Goal: Information Seeking & Learning: Compare options

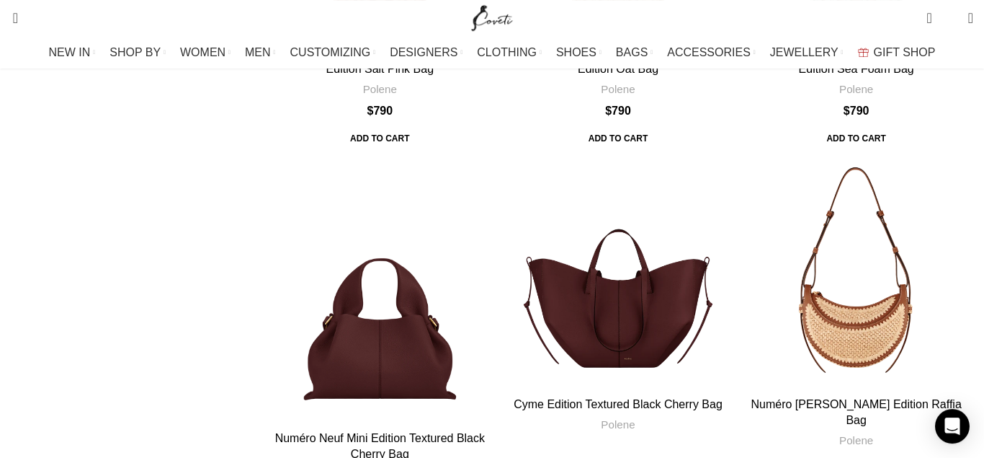
scroll to position [1470, 0]
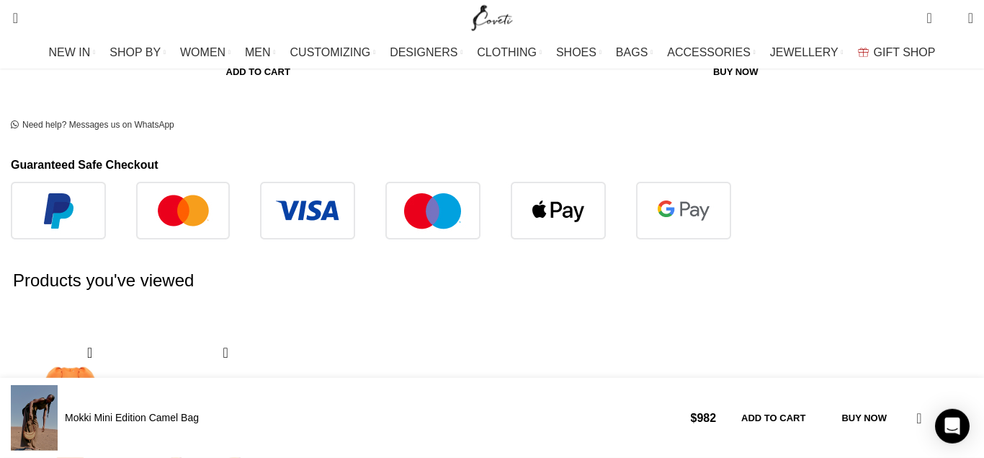
scroll to position [808, 0]
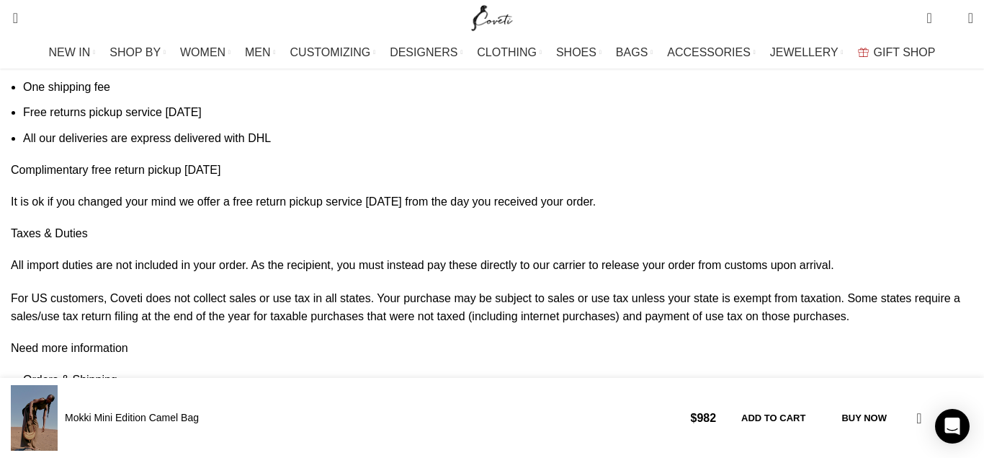
scroll to position [0, 303]
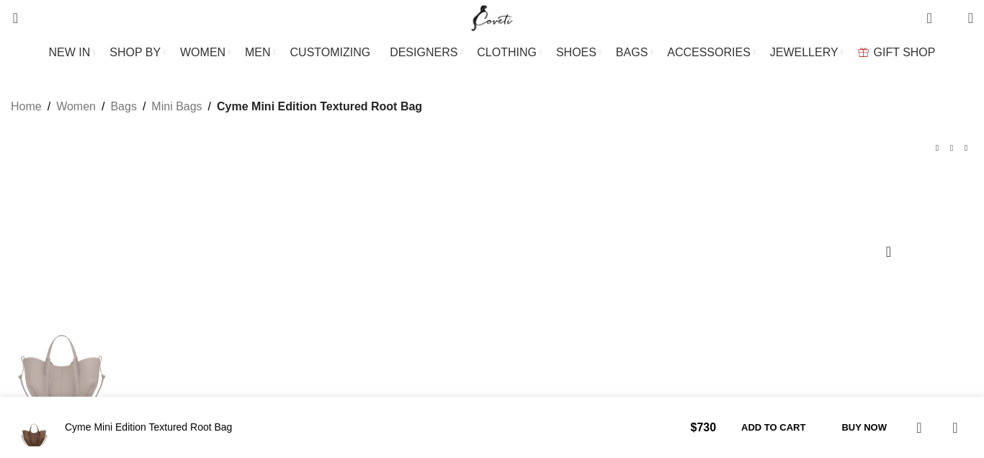
scroll to position [441, 0]
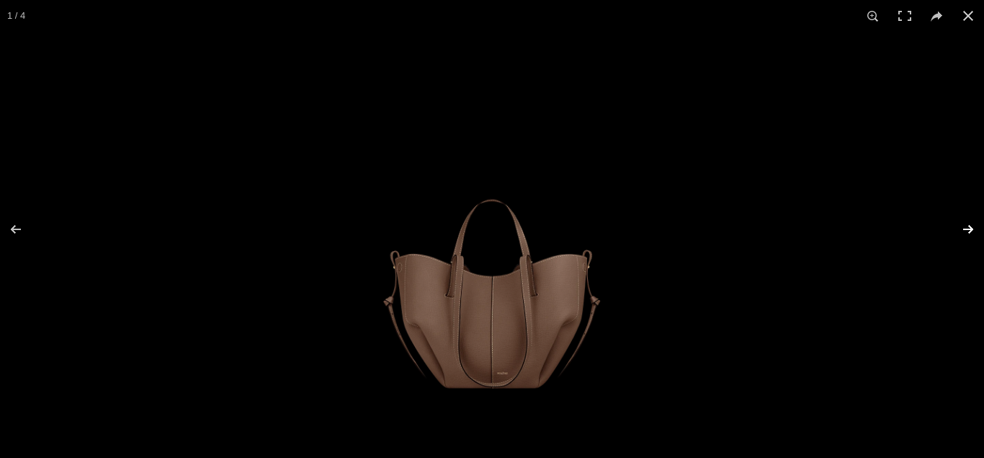
click at [967, 230] on button at bounding box center [959, 229] width 50 height 72
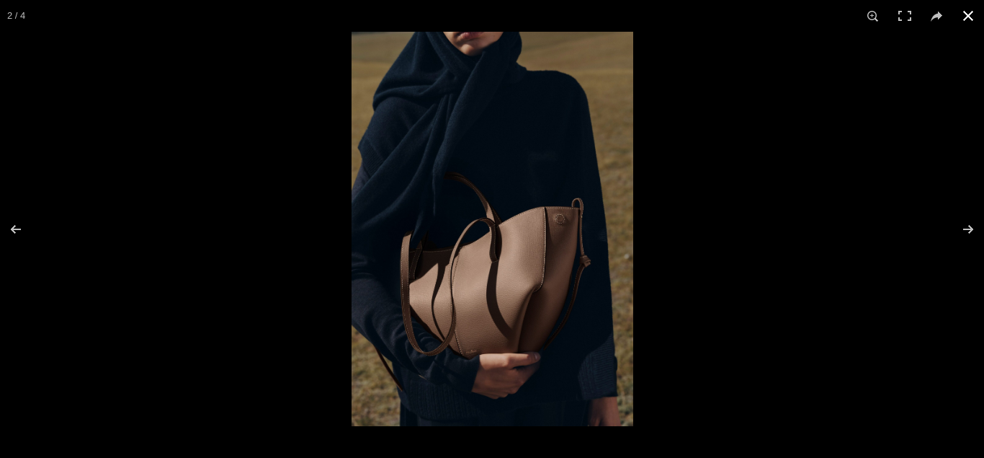
click at [968, 17] on button at bounding box center [968, 16] width 32 height 32
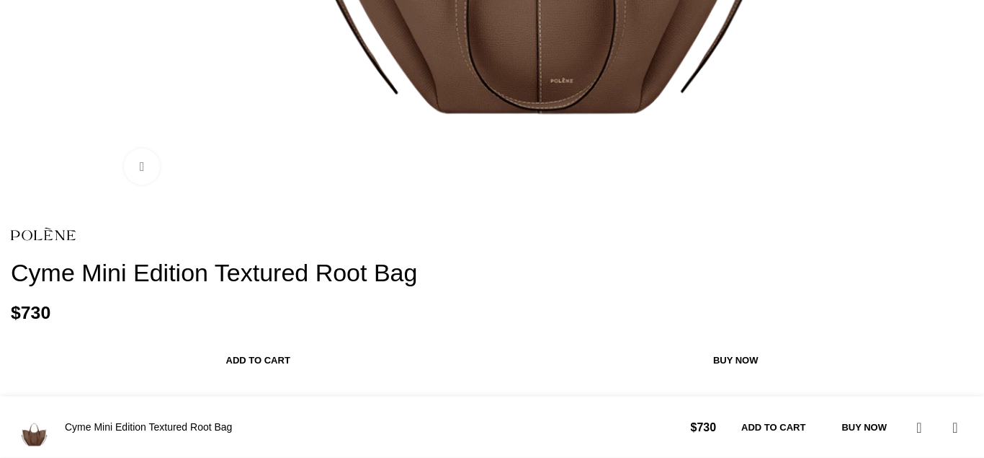
scroll to position [882, 0]
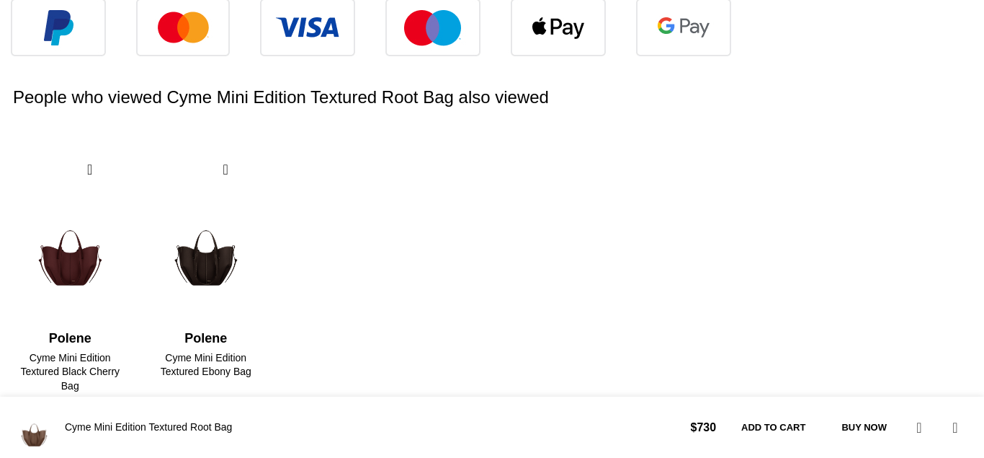
scroll to position [1543, 0]
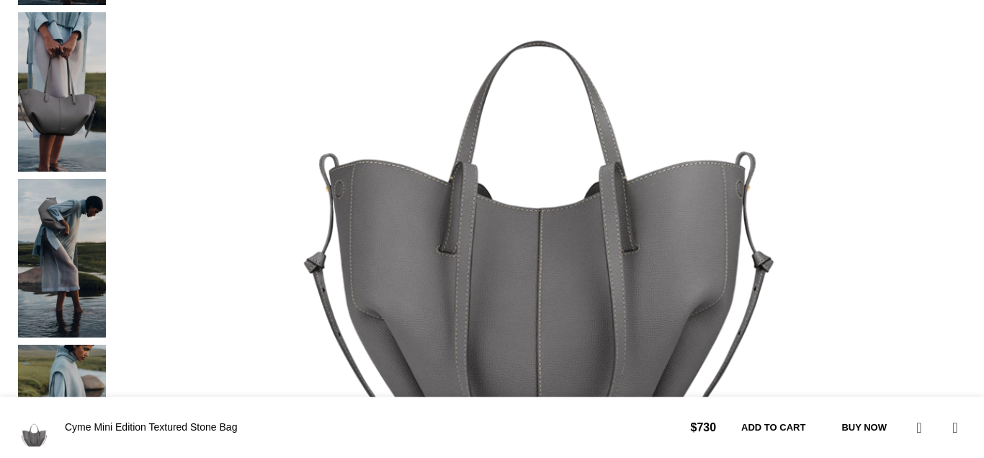
scroll to position [661, 0]
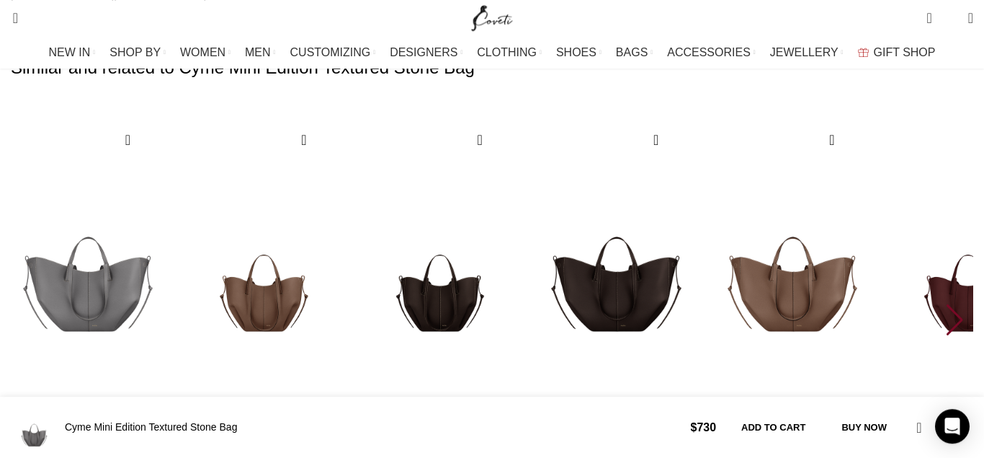
scroll to position [2058, 0]
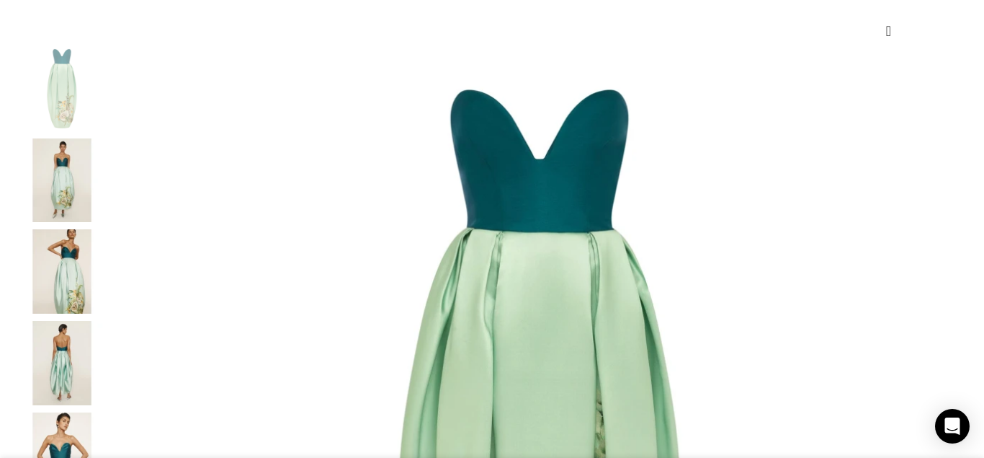
scroll to position [220, 0]
